Goal: Transaction & Acquisition: Download file/media

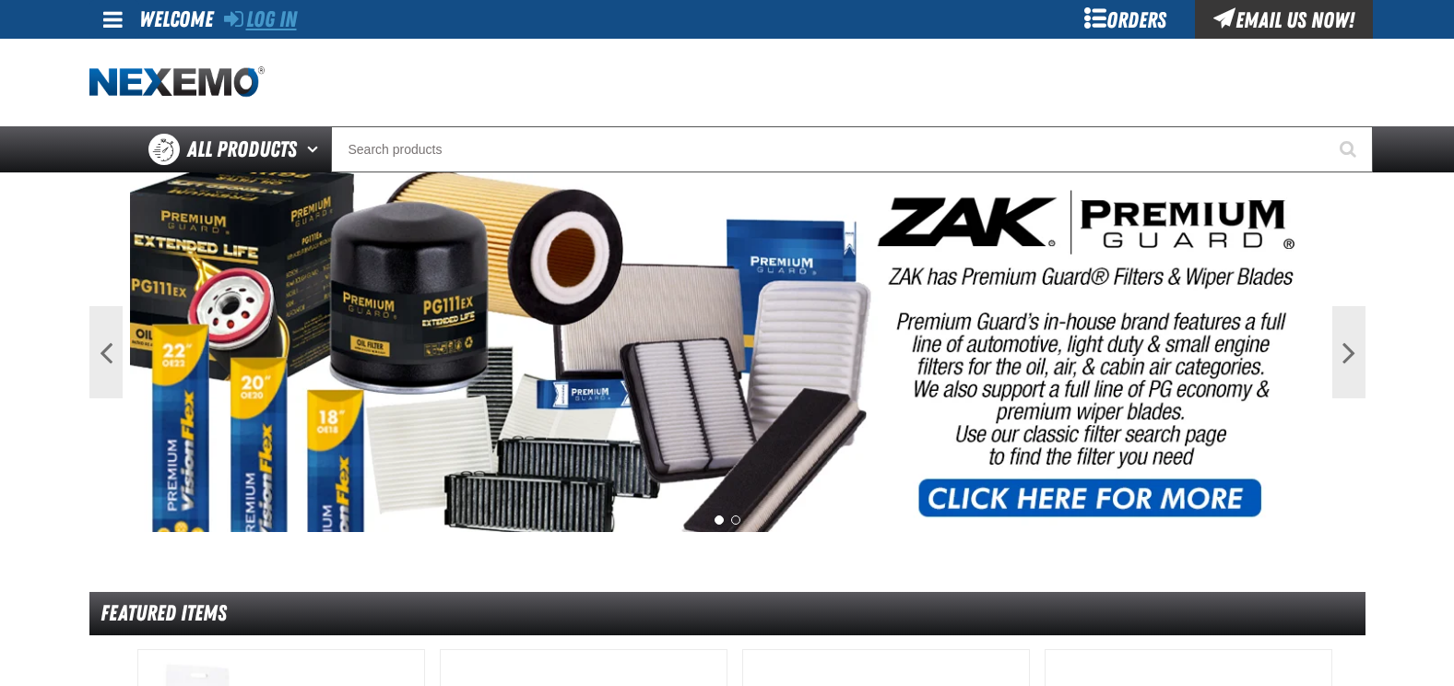
click at [277, 17] on link "Log In" at bounding box center [260, 19] width 73 height 26
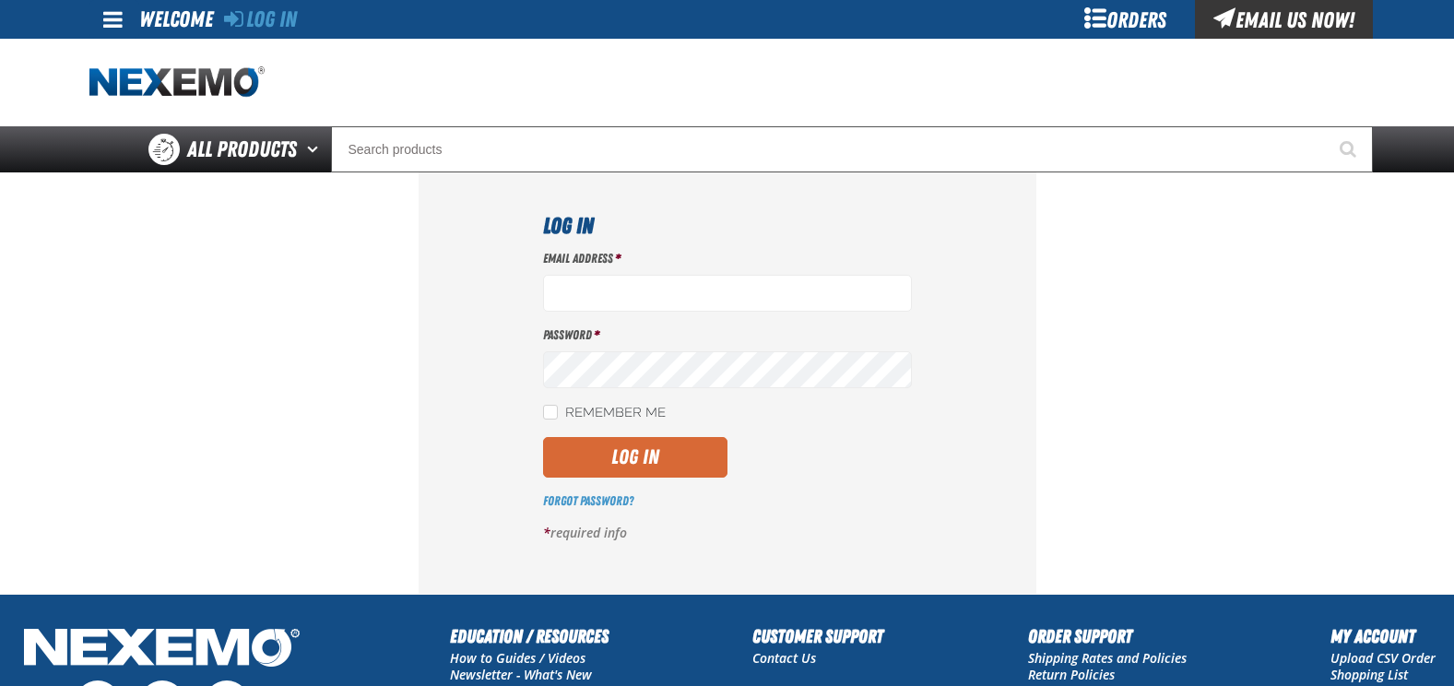
type input "tom.anderson@henrybrownauto.com"
click at [646, 461] on button "Log In" at bounding box center [635, 457] width 184 height 41
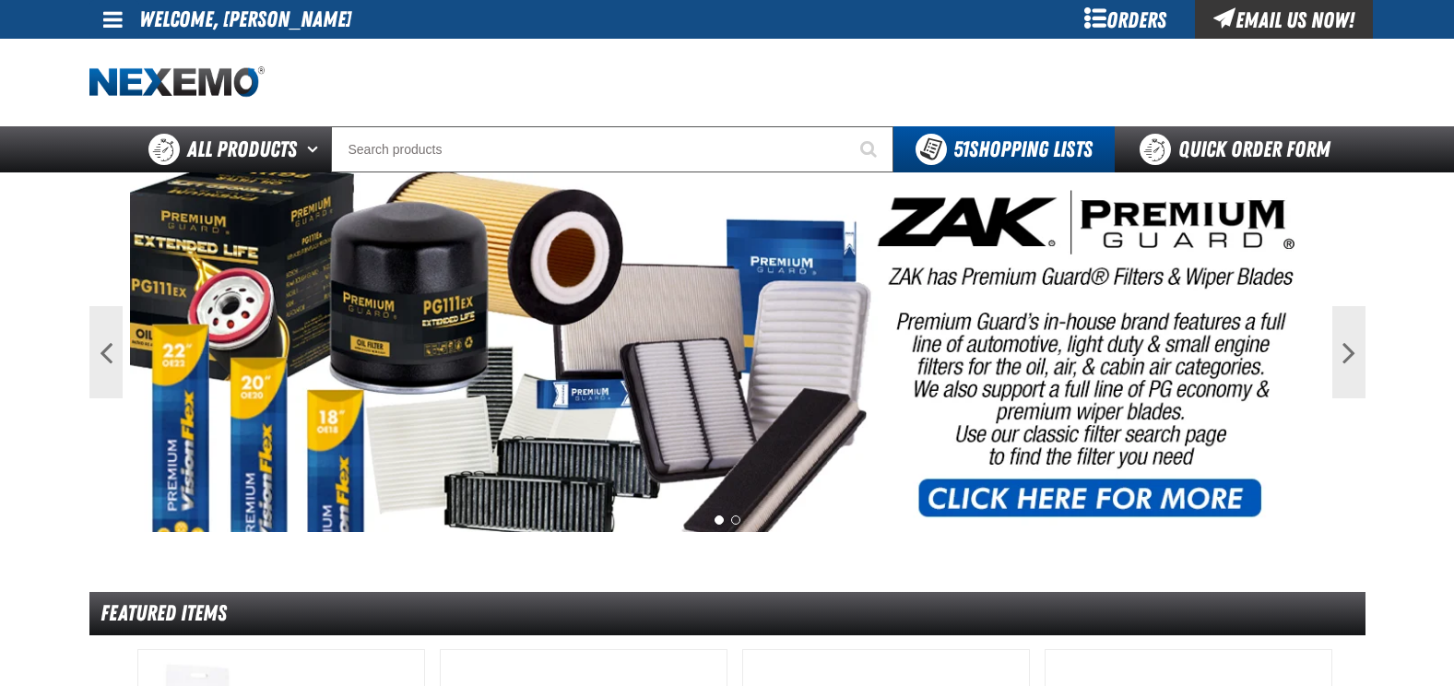
click at [1145, 12] on div "Orders" at bounding box center [1126, 19] width 138 height 39
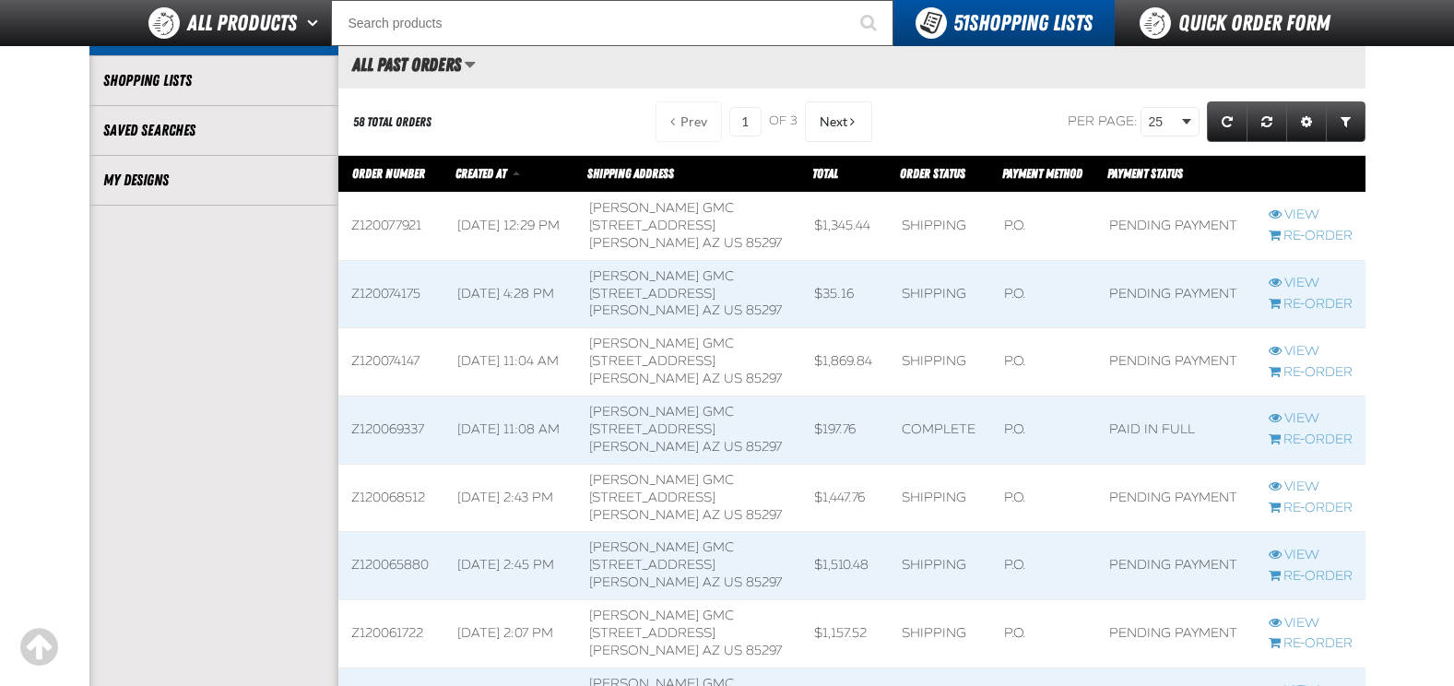
scroll to position [461, 0]
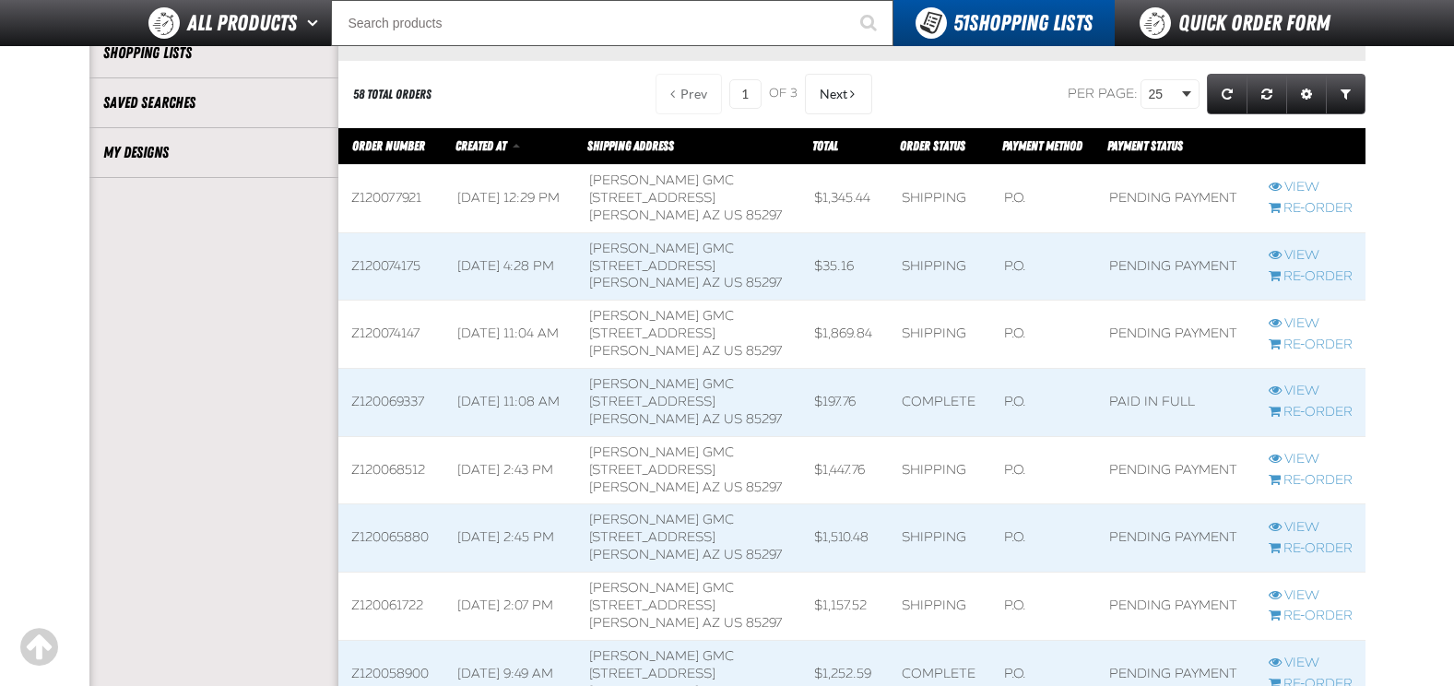
click at [614, 207] on span at bounding box center [688, 198] width 225 height 67
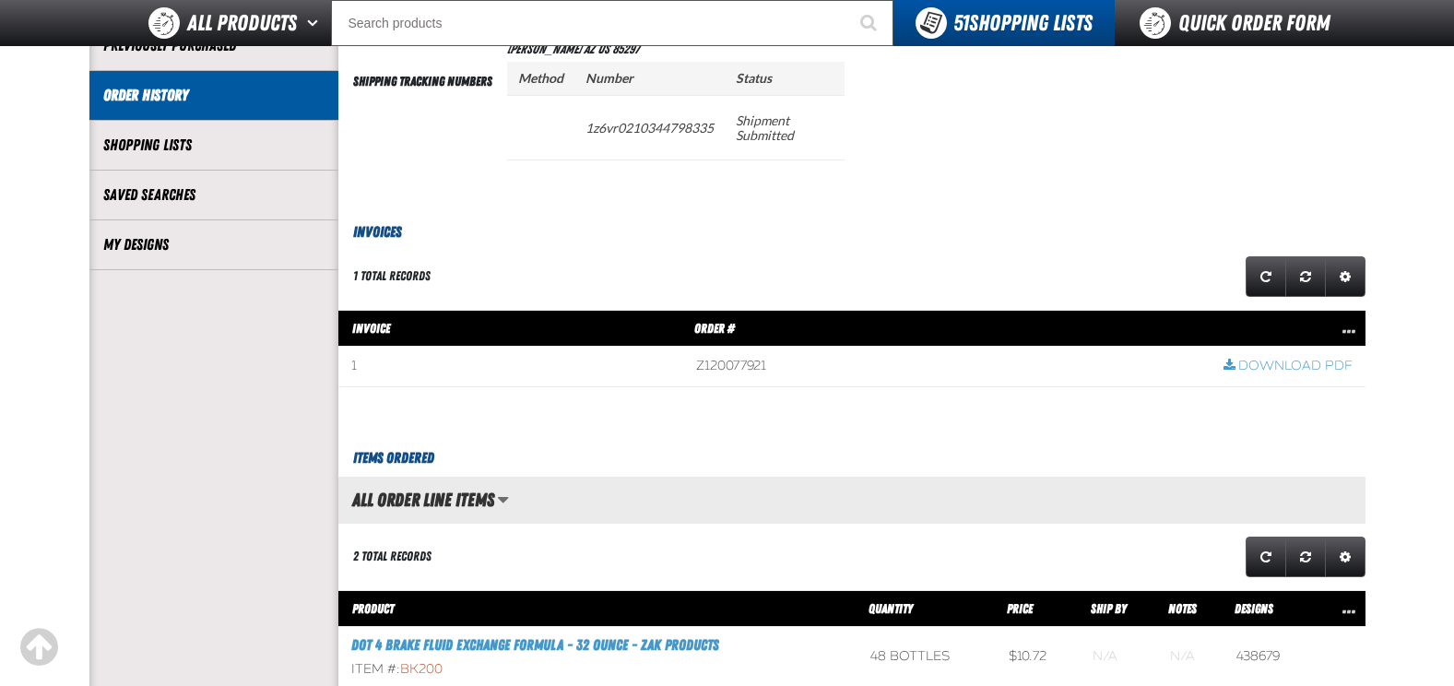
scroll to position [461, 0]
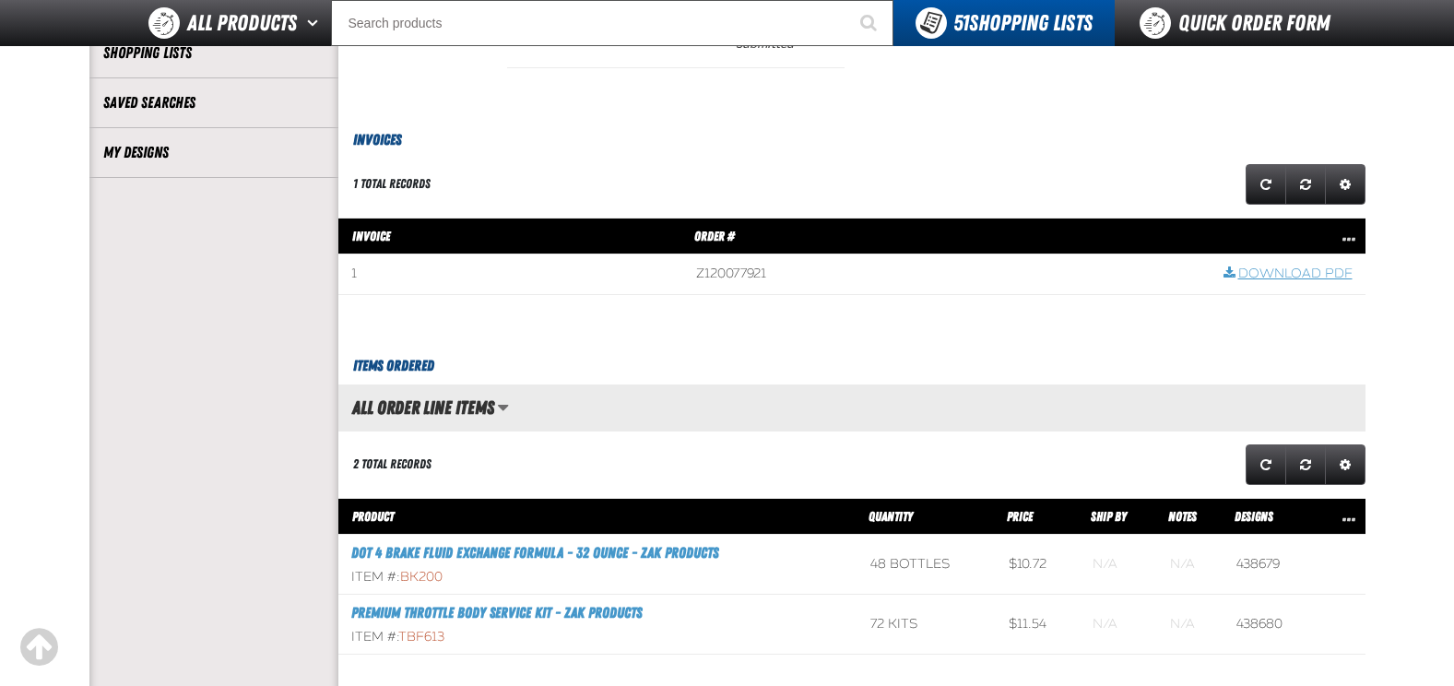
click at [1317, 275] on link "Download PDF" at bounding box center [1288, 275] width 129 height 18
